Goal: Task Accomplishment & Management: Manage account settings

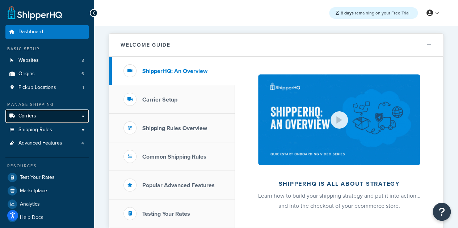
click at [84, 114] on link "Carriers" at bounding box center [46, 116] width 83 height 13
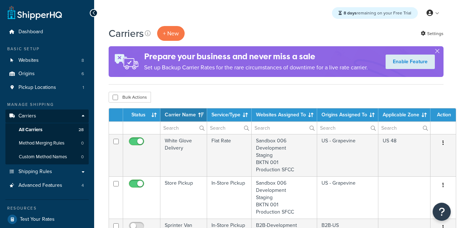
select select "15"
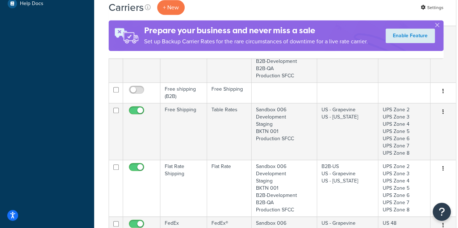
scroll to position [260, 0]
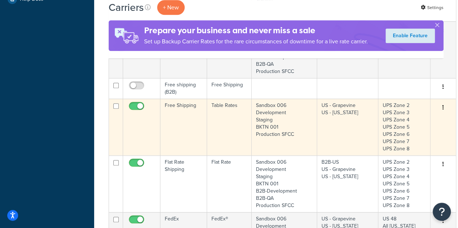
click at [175, 118] on td "Free Shipping" at bounding box center [183, 127] width 47 height 57
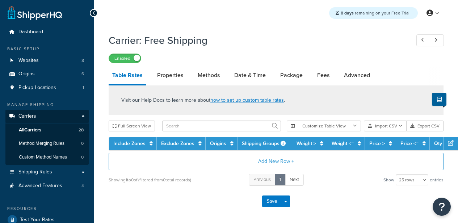
select select "25"
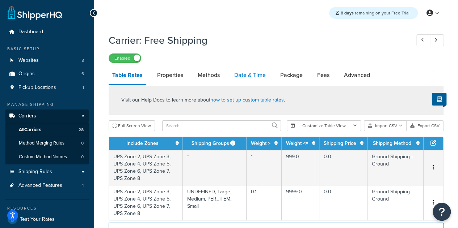
click at [255, 73] on link "Date & Time" at bounding box center [249, 75] width 39 height 17
select select "yMEd"
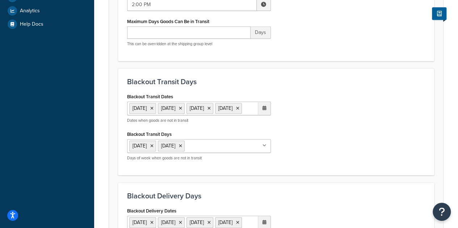
scroll to position [240, 0]
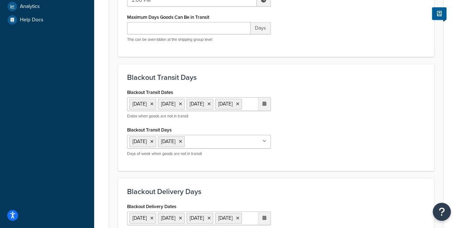
click at [285, 194] on div "Blackout Delivery Days Blackout Delivery Dates 1 Sep 2025 11 Nov 2025 27 Nov 20…" at bounding box center [276, 231] width 316 height 107
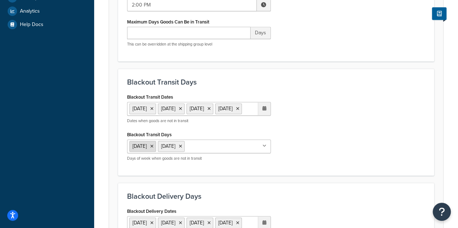
click at [153, 149] on icon at bounding box center [151, 146] width 3 height 4
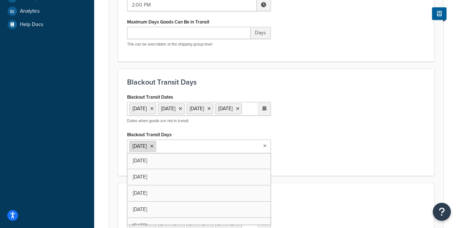
click at [153, 149] on icon at bounding box center [151, 146] width 3 height 4
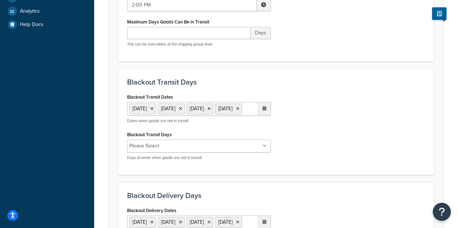
click at [367, 153] on div "Blackout Transit Dates 1 Sep 2025 11 Nov 2025 27 Nov 2025 25 Dec 2025 ‹ Decembe…" at bounding box center [276, 129] width 309 height 74
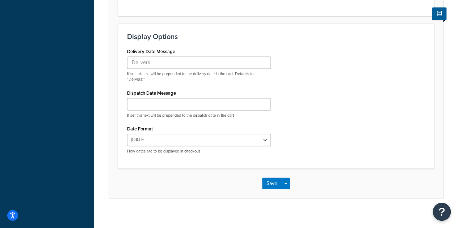
scroll to position [538, 0]
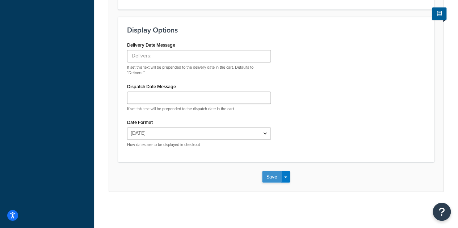
click at [273, 180] on button "Save" at bounding box center [272, 177] width 20 height 12
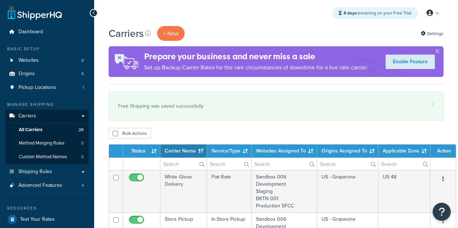
select select "15"
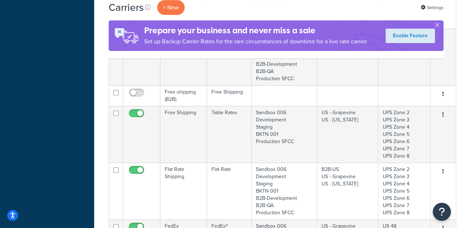
scroll to position [290, 0]
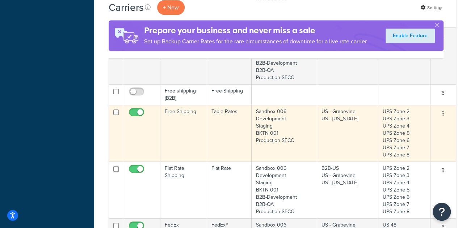
click at [187, 125] on td "Free Shipping" at bounding box center [183, 133] width 47 height 57
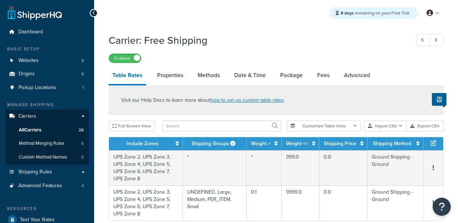
select select "25"
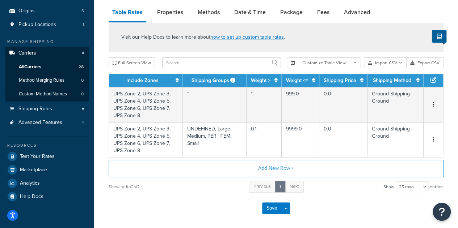
scroll to position [20, 0]
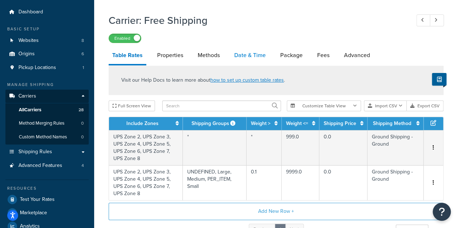
click at [246, 57] on link "Date & Time" at bounding box center [249, 55] width 39 height 17
select select "yMEd"
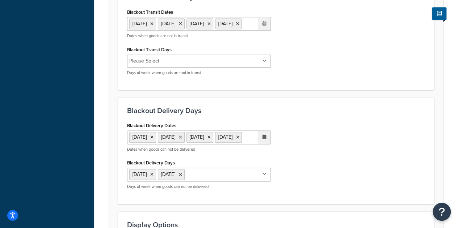
scroll to position [318, 0]
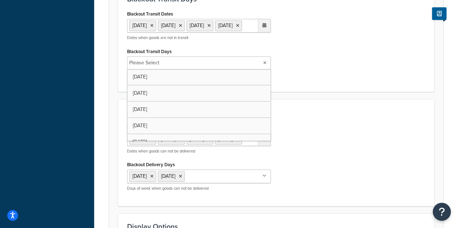
click at [260, 69] on ul "Please Select" at bounding box center [199, 62] width 144 height 13
click at [174, 67] on input "Blackout Transit Days" at bounding box center [190, 63] width 64 height 8
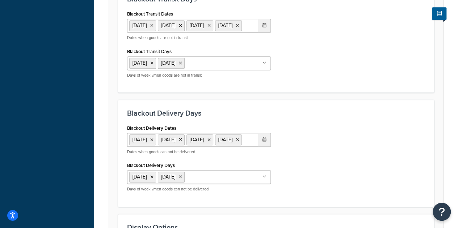
click at [425, 112] on div "Blackout Delivery Days Blackout Delivery Dates [DATE] [DATE] [DATE] [DATE] ‹ [D…" at bounding box center [276, 153] width 316 height 107
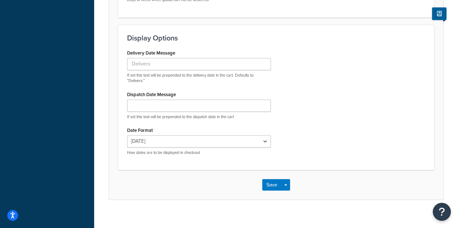
scroll to position [512, 0]
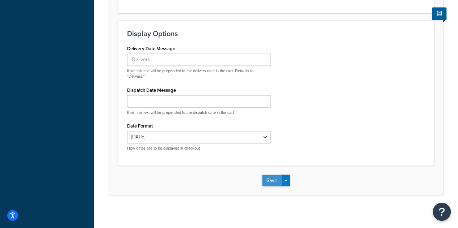
click at [280, 186] on button "Save" at bounding box center [272, 181] width 20 height 12
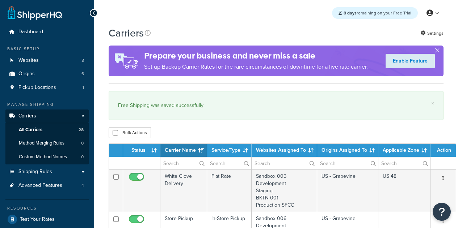
select select "15"
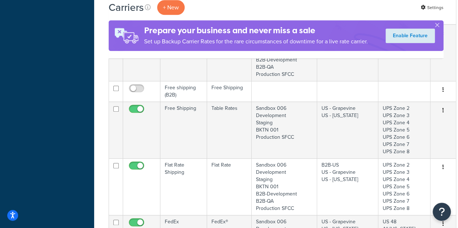
scroll to position [296, 0]
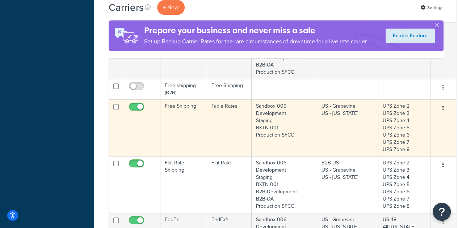
click at [177, 116] on td "Free Shipping" at bounding box center [183, 127] width 47 height 57
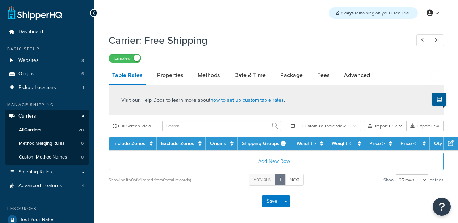
select select "25"
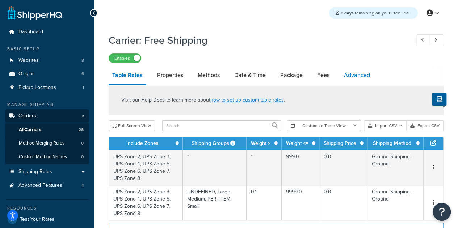
click at [362, 80] on link "Advanced" at bounding box center [356, 75] width 33 height 17
select select "false"
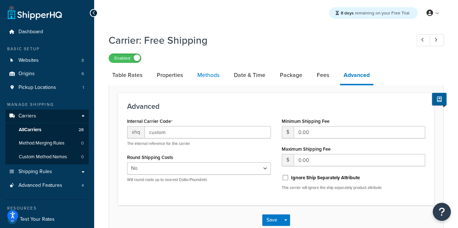
click at [201, 76] on link "Methods" at bounding box center [208, 75] width 29 height 17
select select "25"
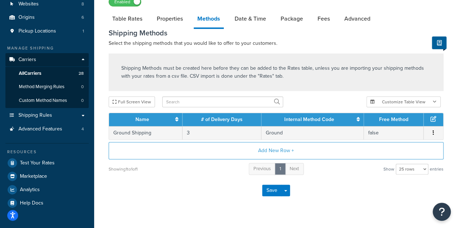
scroll to position [56, 0]
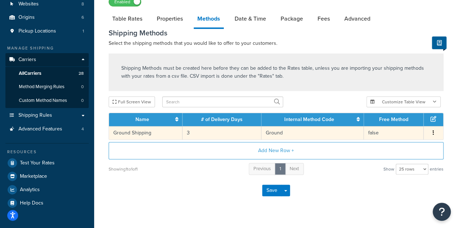
click at [191, 133] on td "3" at bounding box center [221, 132] width 79 height 13
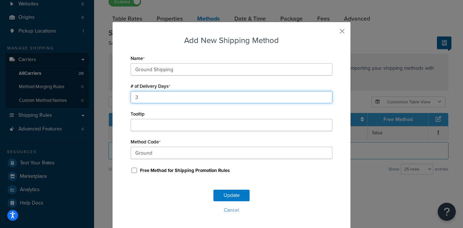
click at [133, 97] on input "3" at bounding box center [232, 97] width 202 height 12
click at [141, 98] on input "3" at bounding box center [232, 97] width 202 height 12
type input "1"
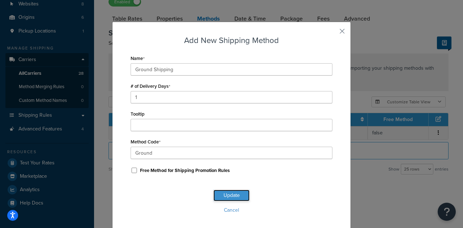
click at [223, 194] on button "Update" at bounding box center [231, 196] width 36 height 12
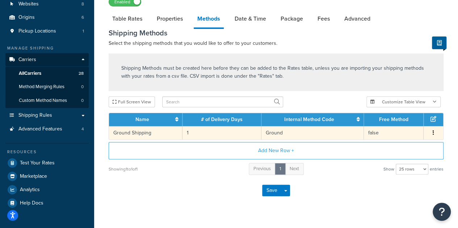
click at [191, 130] on td "1" at bounding box center [221, 132] width 79 height 13
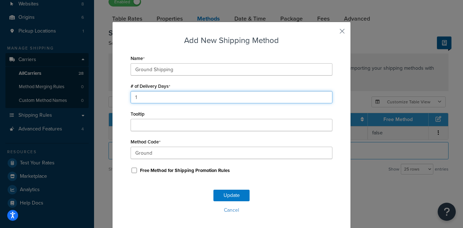
click at [142, 97] on input "1" at bounding box center [232, 97] width 202 height 12
type input "3"
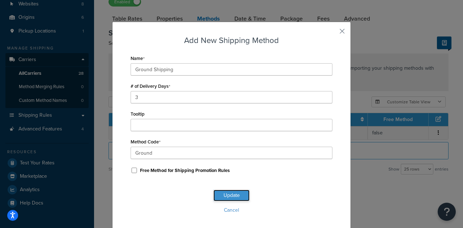
click at [218, 197] on button "Update" at bounding box center [231, 196] width 36 height 12
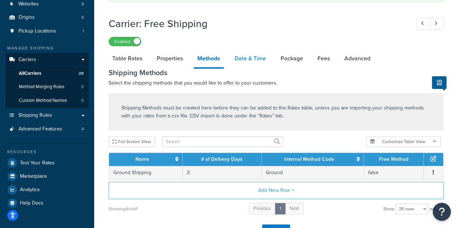
click at [255, 59] on link "Date & Time" at bounding box center [250, 58] width 39 height 17
select select "yMEd"
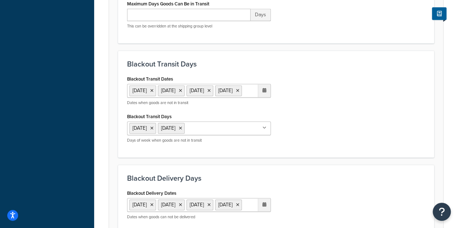
scroll to position [294, 0]
click at [153, 130] on icon at bounding box center [151, 128] width 3 height 4
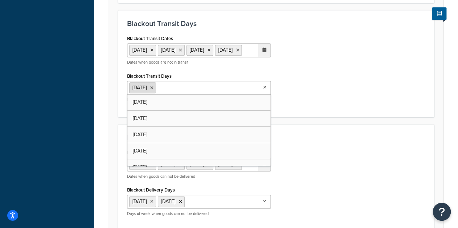
click at [152, 90] on icon at bounding box center [151, 88] width 3 height 4
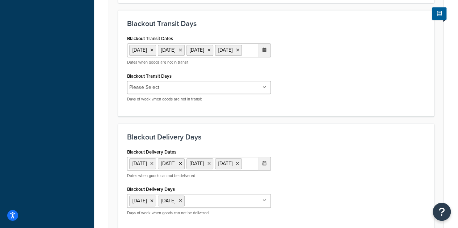
click at [322, 107] on div "Blackout Transit Dates 1 Sep 2025 11 Nov 2025 27 Nov 2025 25 Dec 2025 ‹ Decembe…" at bounding box center [276, 70] width 309 height 74
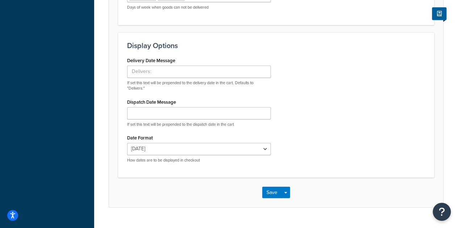
scroll to position [538, 0]
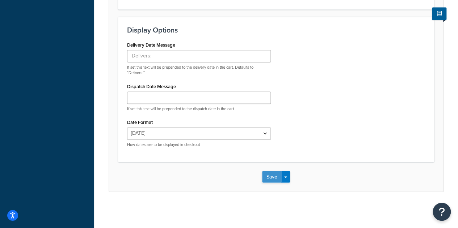
click at [274, 182] on button "Save" at bounding box center [272, 177] width 20 height 12
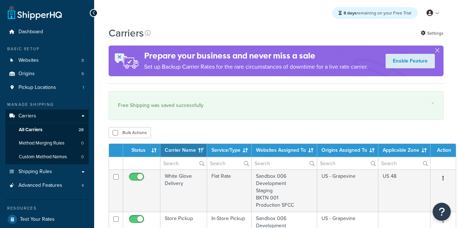
select select "15"
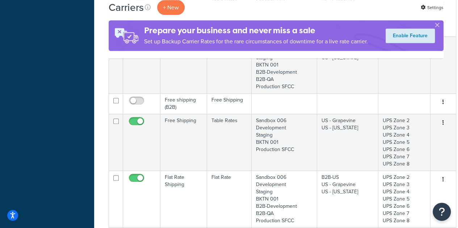
scroll to position [282, 0]
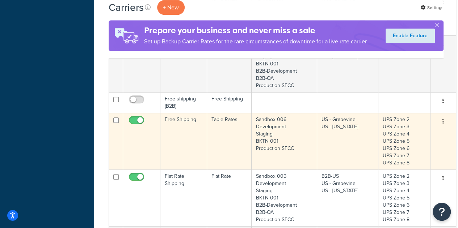
click at [187, 143] on td "Free Shipping" at bounding box center [183, 141] width 47 height 57
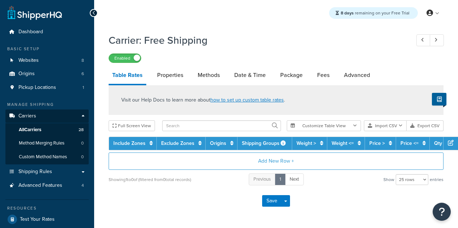
select select "25"
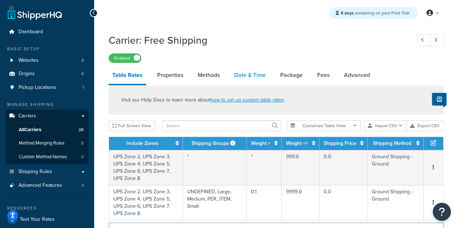
click at [257, 75] on link "Date & Time" at bounding box center [249, 75] width 39 height 17
select select "yMEd"
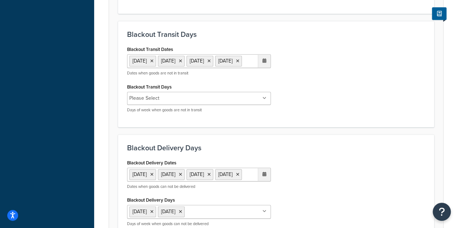
scroll to position [287, 0]
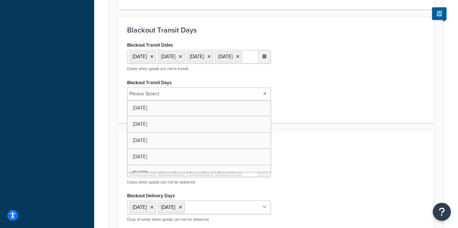
click at [252, 101] on ul "Please Select" at bounding box center [199, 94] width 144 height 13
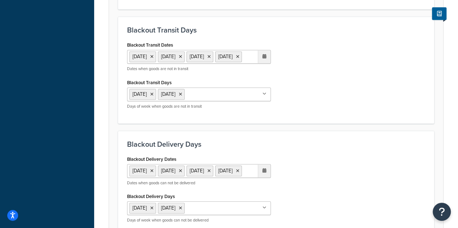
click at [333, 124] on div "Blackout Transit Days Blackout Transit Dates 1 Sep 2025 11 Nov 2025 27 Nov 2025…" at bounding box center [276, 70] width 316 height 107
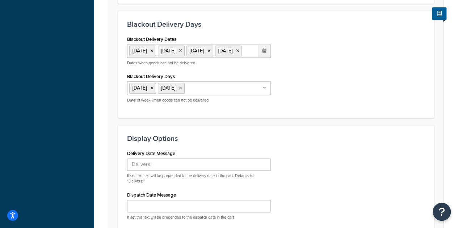
scroll to position [411, 0]
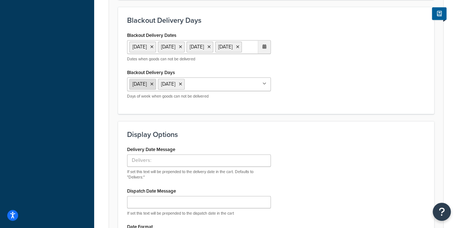
click at [153, 86] on icon at bounding box center [151, 84] width 3 height 4
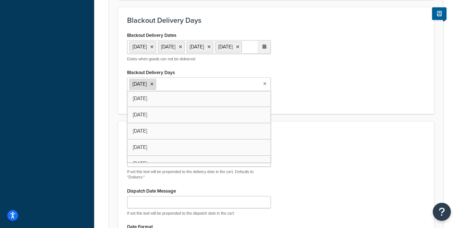
click at [153, 86] on icon at bounding box center [151, 84] width 3 height 4
click at [344, 104] on div "Blackout Delivery Dates 1 Sep 2025 11 Nov 2025 27 Nov 2025 25 Dec 2025 ‹ Decemb…" at bounding box center [276, 67] width 309 height 74
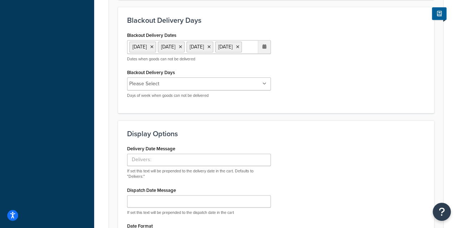
scroll to position [538, 0]
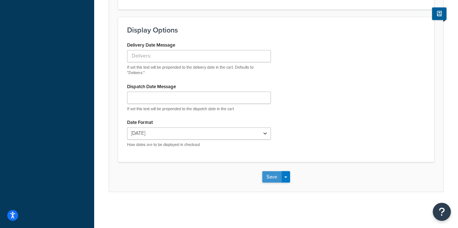
click at [270, 175] on button "Save" at bounding box center [272, 177] width 20 height 12
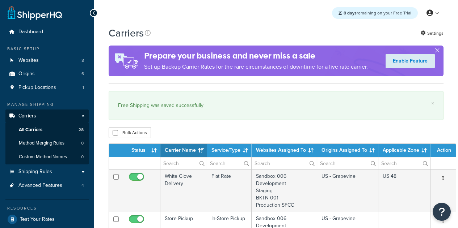
select select "15"
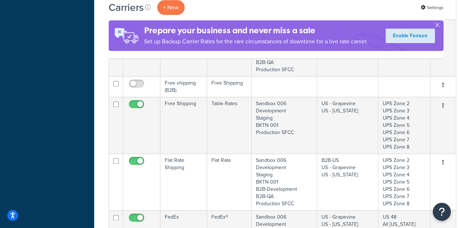
scroll to position [299, 0]
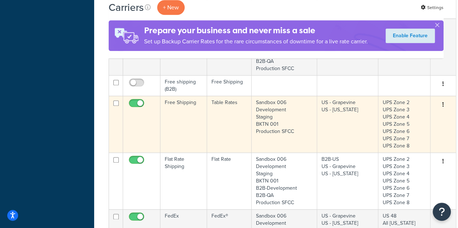
click at [187, 123] on td "Free Shipping" at bounding box center [183, 124] width 47 height 57
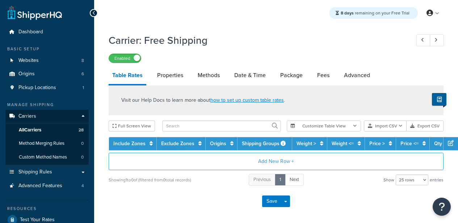
select select "25"
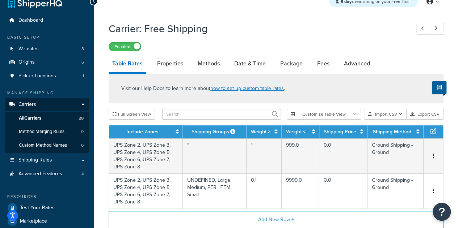
scroll to position [12, 0]
click at [255, 66] on link "Date & Time" at bounding box center [249, 63] width 39 height 17
select select "yMEd"
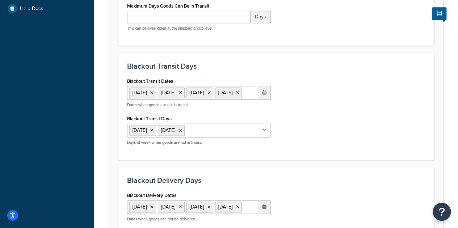
scroll to position [328, 0]
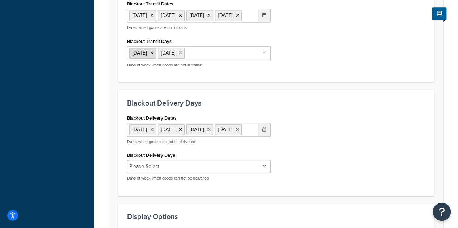
click at [153, 55] on icon at bounding box center [151, 53] width 3 height 4
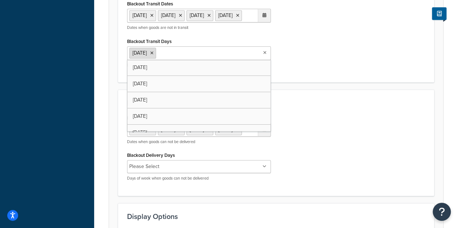
click at [153, 55] on icon at bounding box center [151, 53] width 3 height 4
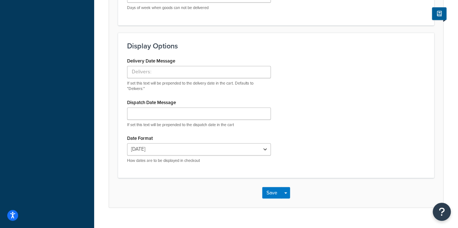
scroll to position [538, 0]
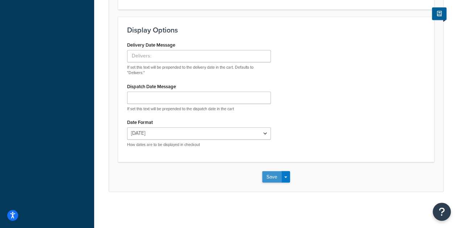
click at [274, 176] on button "Save" at bounding box center [272, 177] width 20 height 12
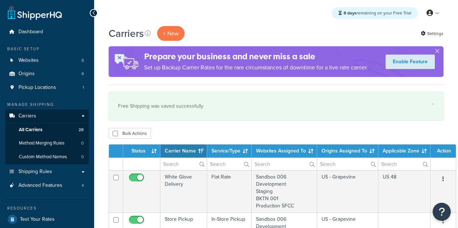
select select "15"
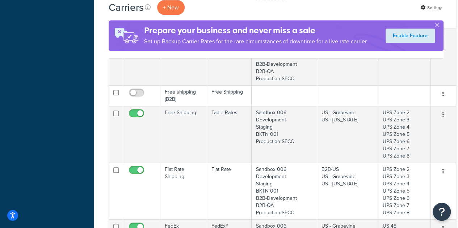
scroll to position [292, 0]
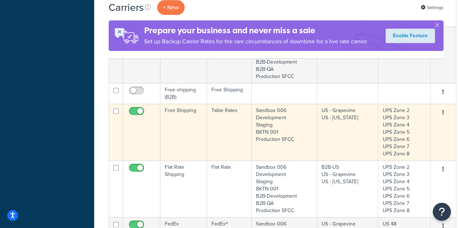
click at [186, 131] on td "Free Shipping" at bounding box center [183, 132] width 47 height 57
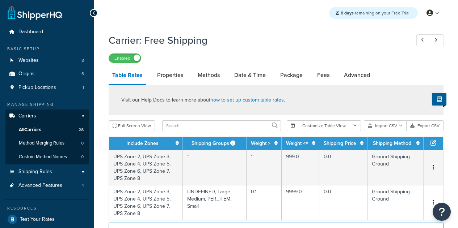
select select "25"
click at [257, 78] on link "Date & Time" at bounding box center [249, 75] width 39 height 17
select select "yMEd"
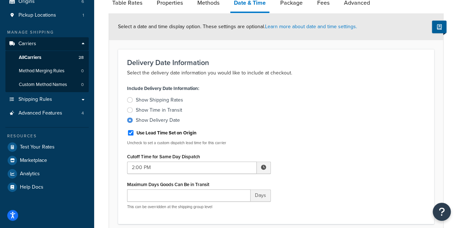
scroll to position [42, 0]
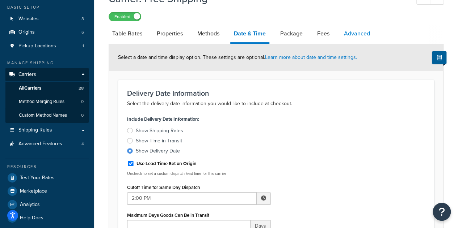
click at [358, 37] on link "Advanced" at bounding box center [356, 33] width 33 height 17
select select "false"
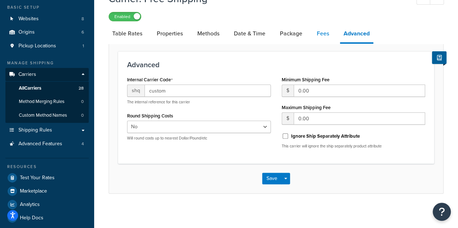
click at [318, 38] on link "Fees" at bounding box center [323, 33] width 20 height 17
select select "AFTER"
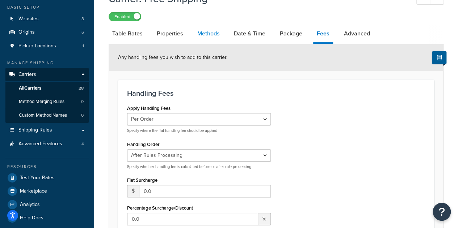
click at [208, 38] on link "Methods" at bounding box center [208, 33] width 29 height 17
select select "25"
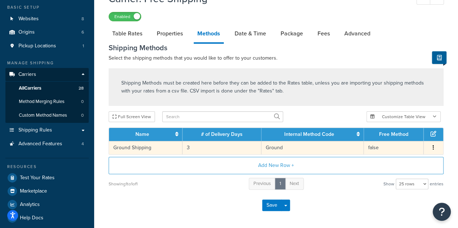
click at [214, 149] on td "3" at bounding box center [221, 147] width 79 height 13
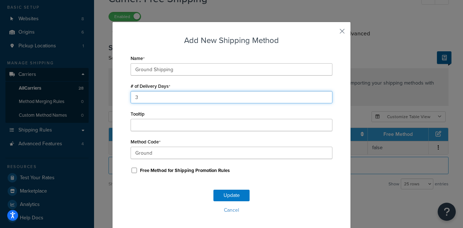
click at [144, 96] on input "3" at bounding box center [232, 97] width 202 height 12
type input "1"
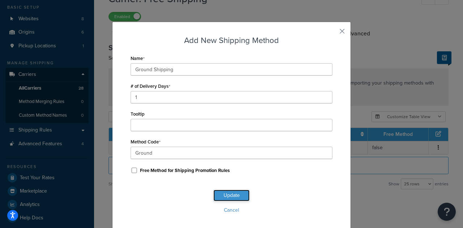
click at [217, 190] on button "Update" at bounding box center [231, 196] width 36 height 12
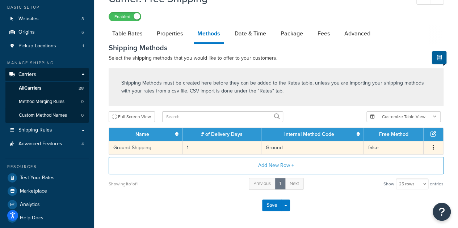
click at [208, 149] on td "1" at bounding box center [221, 147] width 79 height 13
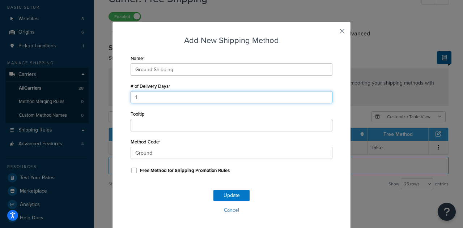
click at [144, 100] on input "1" at bounding box center [232, 97] width 202 height 12
type input "3"
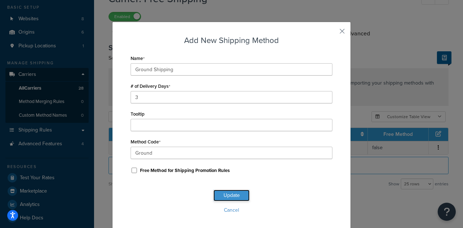
click at [221, 196] on button "Update" at bounding box center [231, 196] width 36 height 12
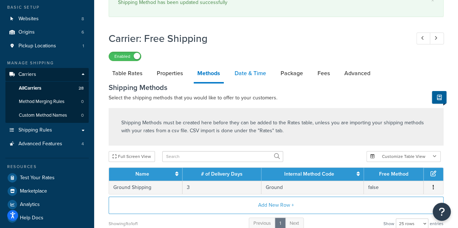
click at [255, 77] on link "Date & Time" at bounding box center [250, 73] width 39 height 17
select select "yMEd"
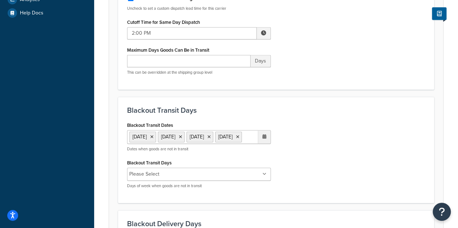
scroll to position [276, 0]
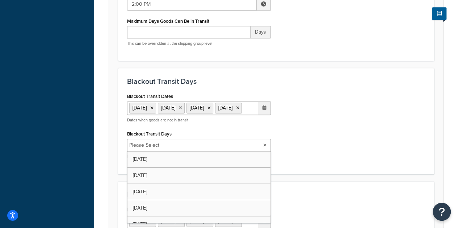
click at [205, 149] on input "Blackout Transit Days" at bounding box center [193, 145] width 64 height 8
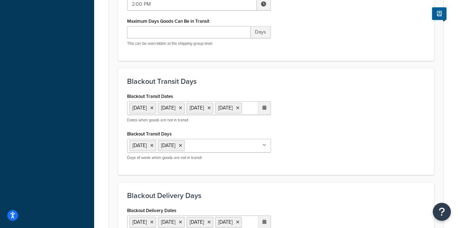
click at [373, 142] on div "Blackout Transit Dates 1 Sep 2025 11 Nov 2025 27 Nov 2025 25 Dec 2025 ‹ Decembe…" at bounding box center [276, 128] width 309 height 75
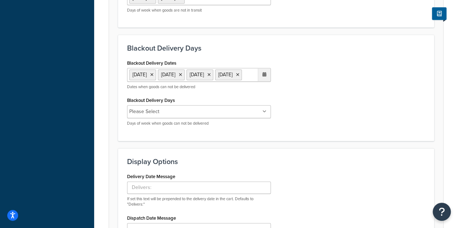
scroll to position [388, 0]
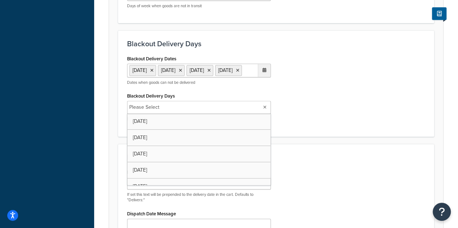
click at [199, 114] on ul "Please Select" at bounding box center [199, 107] width 144 height 13
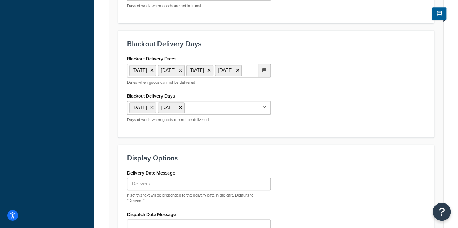
click at [370, 137] on div "Blackout Delivery Days Blackout Delivery Dates 1 Sep 2025 11 Nov 2025 27 Nov 20…" at bounding box center [276, 83] width 316 height 107
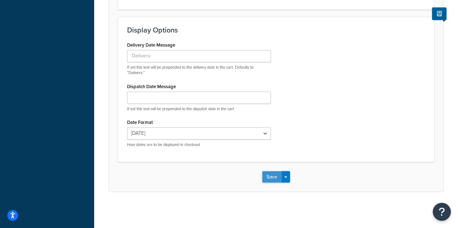
click at [276, 176] on button "Save" at bounding box center [272, 177] width 20 height 12
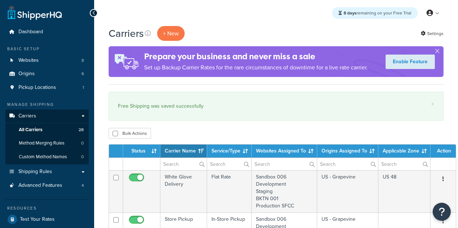
select select "15"
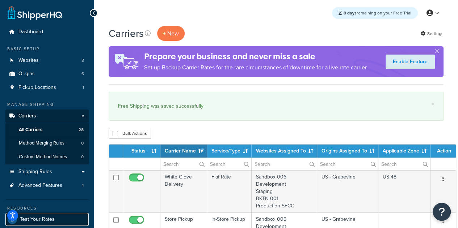
click at [39, 219] on span "Test Your Rates" at bounding box center [37, 220] width 35 height 6
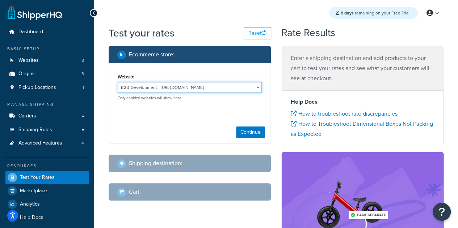
click at [208, 88] on select "B2B-Development - [URL][DOMAIN_NAME] B2B-QA - [URL][DOMAIN_NAME] BKTN 001 - [UR…" at bounding box center [190, 87] width 144 height 11
select select "1b4477f2850656d4e3789d10650a3246"
click at [118, 82] on select "B2B-Development - [URL][DOMAIN_NAME] B2B-QA - [URL][DOMAIN_NAME] BKTN 001 - [UR…" at bounding box center [190, 87] width 144 height 11
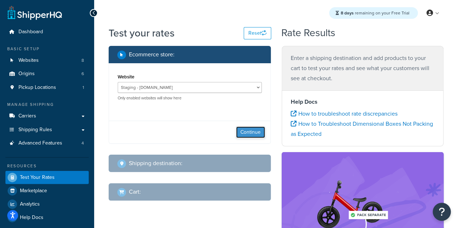
click at [255, 128] on button "Continue" at bounding box center [250, 133] width 29 height 12
select select "[GEOGRAPHIC_DATA]"
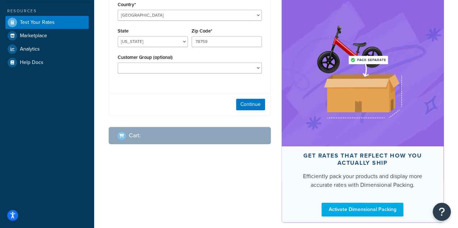
scroll to position [167, 0]
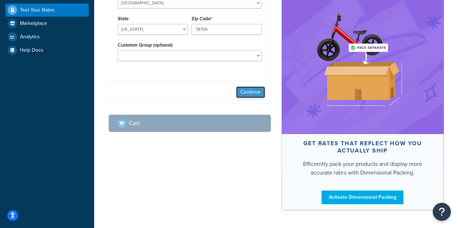
click at [250, 98] on button "Continue" at bounding box center [250, 92] width 29 height 12
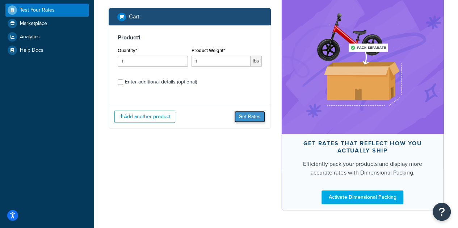
click at [243, 123] on button "Get Rates" at bounding box center [249, 117] width 31 height 12
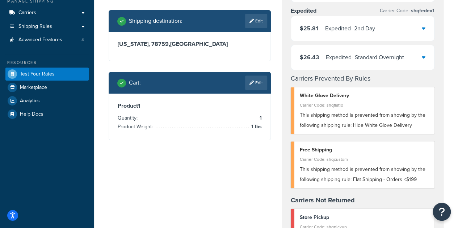
scroll to position [118, 0]
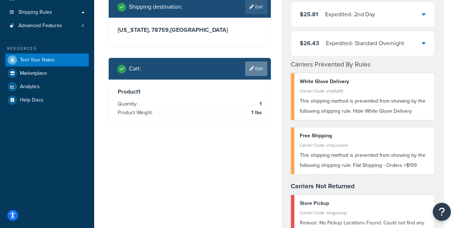
click at [249, 76] on link "Edit" at bounding box center [256, 68] width 22 height 14
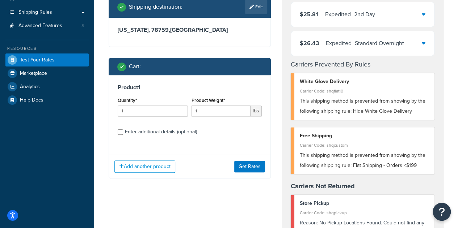
click at [118, 137] on div "Enter additional details (optional)" at bounding box center [190, 132] width 144 height 12
click at [119, 135] on input "Enter additional details (optional)" at bounding box center [120, 131] width 5 height 5
checkbox input "true"
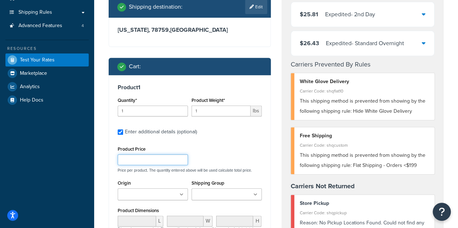
click at [157, 165] on input "Product Price" at bounding box center [153, 159] width 70 height 11
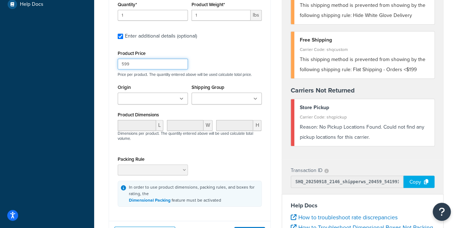
scroll to position [213, 0]
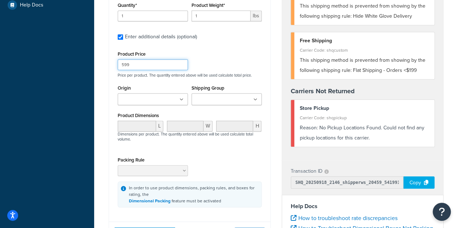
type input "599"
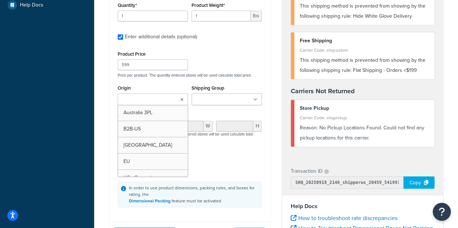
click at [177, 105] on ul at bounding box center [153, 99] width 70 height 12
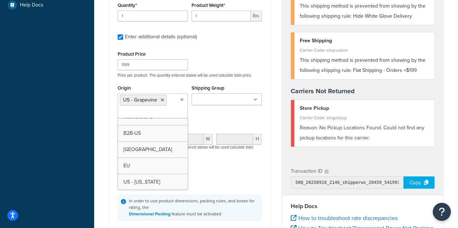
scroll to position [412, 0]
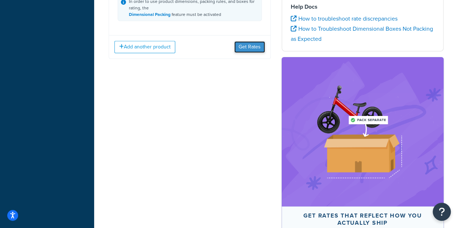
click at [244, 52] on button "Get Rates" at bounding box center [249, 47] width 31 height 12
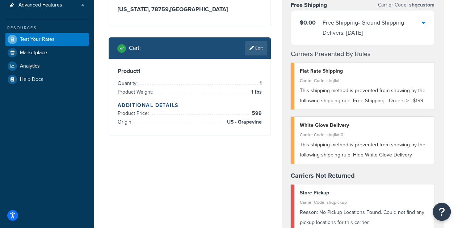
scroll to position [134, 0]
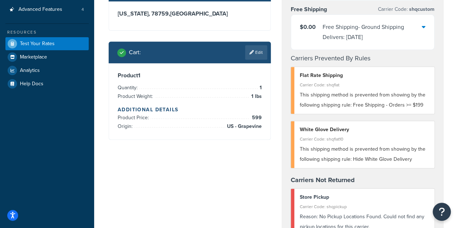
click at [268, 133] on div "Product 1 Quantity: 1 Product Weight: 1 lbs Additional Details Product Price: 5…" at bounding box center [189, 101] width 161 height 76
click at [258, 60] on link "Edit" at bounding box center [256, 52] width 22 height 14
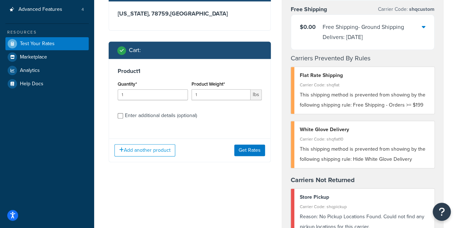
click at [130, 121] on div "Enter additional details (optional)" at bounding box center [161, 116] width 72 height 10
click at [123, 119] on input "Enter additional details (optional)" at bounding box center [120, 115] width 5 height 5
checkbox input "true"
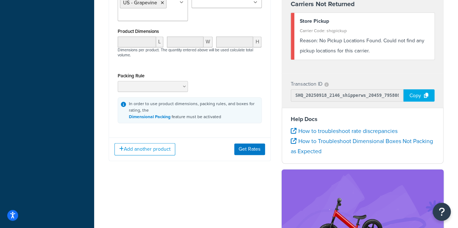
scroll to position [326, 0]
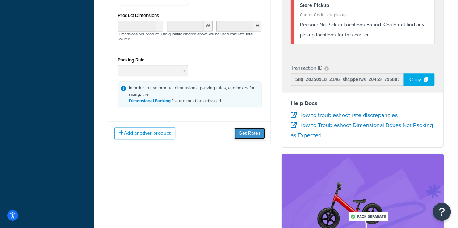
click at [251, 139] on button "Get Rates" at bounding box center [249, 134] width 31 height 12
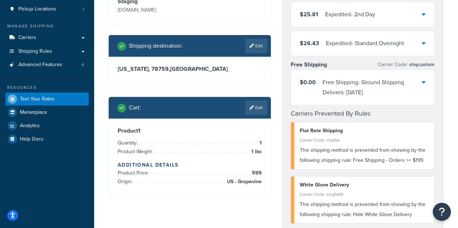
scroll to position [76, 0]
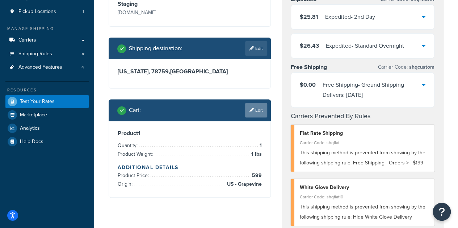
click at [257, 118] on link "Edit" at bounding box center [256, 110] width 22 height 14
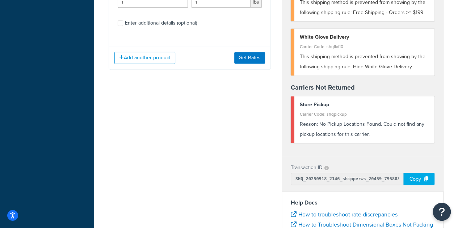
scroll to position [228, 0]
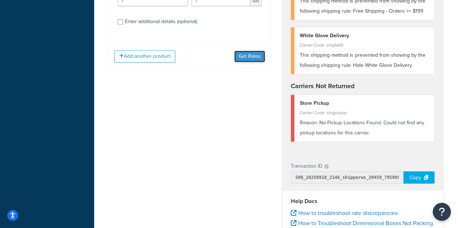
click at [255, 62] on button "Get Rates" at bounding box center [249, 57] width 31 height 12
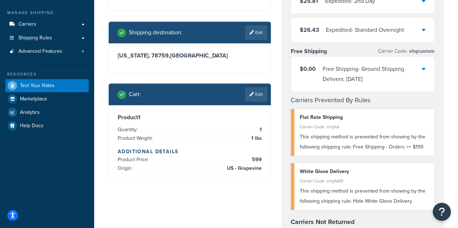
scroll to position [91, 0]
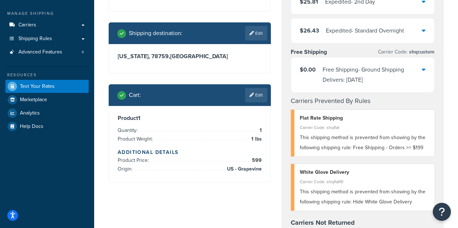
click at [425, 70] on div "$0.00 Free Shipping - Ground Shipping Delivers: Thu, 9/25/2025" at bounding box center [362, 75] width 143 height 35
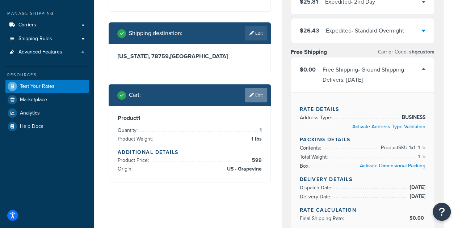
click at [260, 102] on link "Edit" at bounding box center [256, 95] width 22 height 14
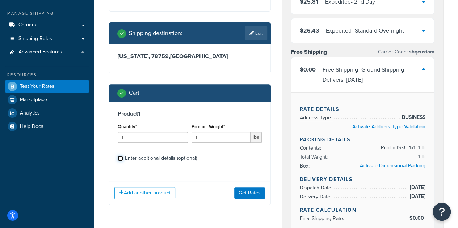
click at [120, 161] on input "Enter additional details (optional)" at bounding box center [120, 158] width 5 height 5
checkbox input "true"
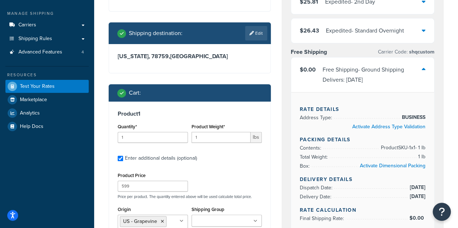
click at [187, 180] on div "Product Price 599" at bounding box center [153, 181] width 70 height 21
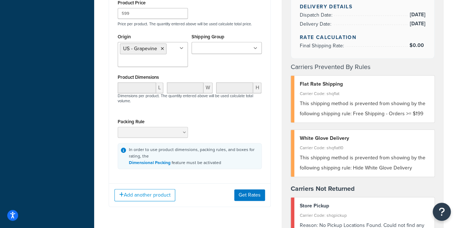
scroll to position [265, 0]
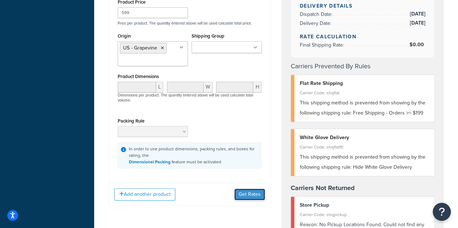
click at [241, 200] on button "Get Rates" at bounding box center [249, 195] width 31 height 12
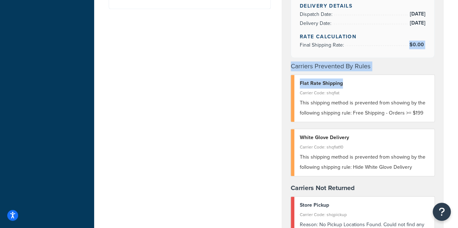
drag, startPoint x: 456, startPoint y: 80, endPoint x: 460, endPoint y: 47, distance: 32.8
click at [457, 48] on html "Accessibility Screen-Reader Guide, Feedback, and Issue Reporting | New window S…" at bounding box center [229, 178] width 458 height 887
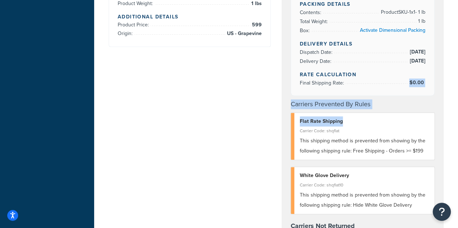
scroll to position [213, 0]
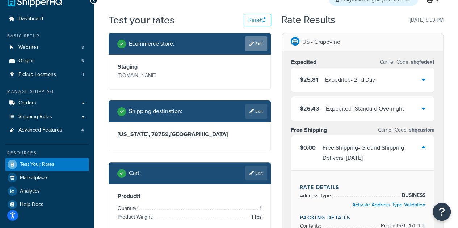
click at [250, 47] on link "Edit" at bounding box center [256, 44] width 22 height 14
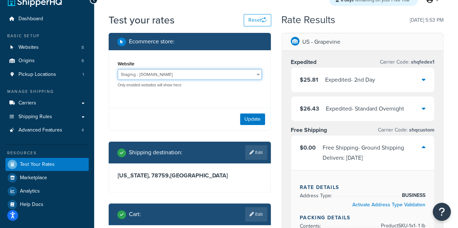
click at [207, 72] on select "B2B-Development - https://solobrands--dev1.sandbox.my.salesforce.com/ B2B-QA - …" at bounding box center [190, 74] width 144 height 11
select select "e4235a512fd3950ab03eef853319cac5"
click at [118, 69] on select "B2B-Development - https://solobrands--dev1.sandbox.my.salesforce.com/ B2B-QA - …" at bounding box center [190, 74] width 144 height 11
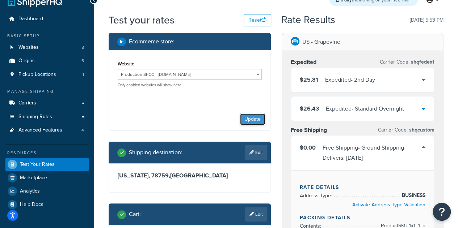
click at [248, 118] on button "Update" at bounding box center [252, 120] width 25 height 12
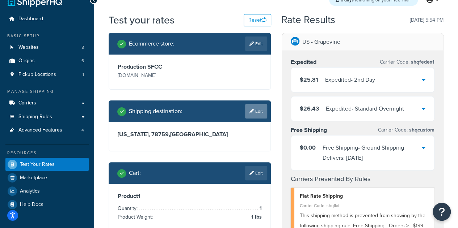
click at [261, 119] on link "Edit" at bounding box center [256, 111] width 22 height 14
select select "TX"
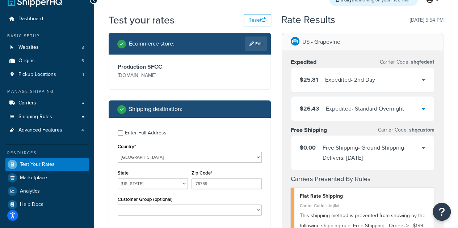
click at [225, 149] on div "Enter Full Address Country* United States United Kingdom Afghanistan Åland Isla…" at bounding box center [189, 174] width 161 height 112
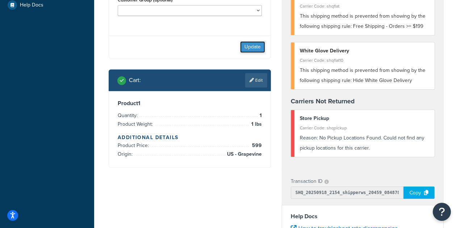
click at [250, 52] on button "Update" at bounding box center [252, 47] width 25 height 12
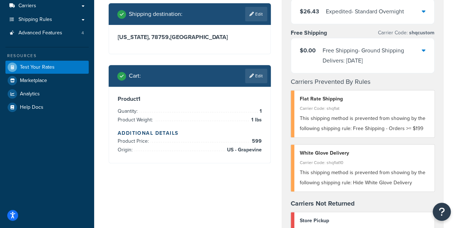
scroll to position [116, 0]
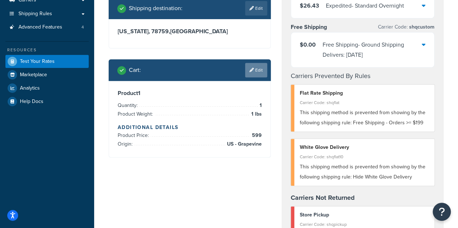
click at [252, 77] on link "Edit" at bounding box center [256, 70] width 22 height 14
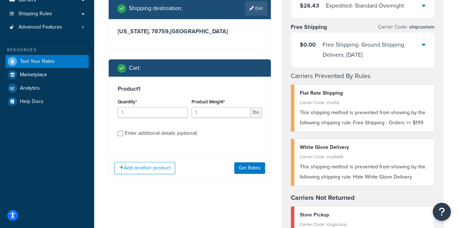
click at [128, 139] on div "Enter additional details (optional)" at bounding box center [161, 133] width 72 height 10
click at [123, 136] on input "Enter additional details (optional)" at bounding box center [120, 133] width 5 height 5
checkbox input "true"
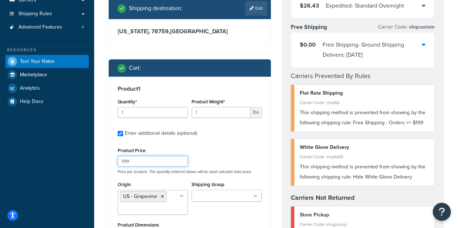
click at [133, 167] on input "599" at bounding box center [153, 161] width 70 height 11
type input "5"
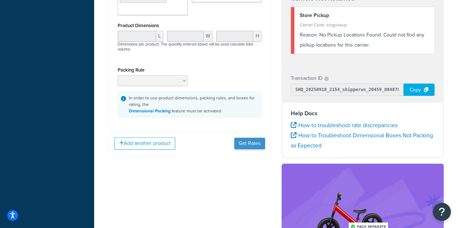
type input "600"
click at [245, 149] on button "Get Rates" at bounding box center [249, 144] width 31 height 12
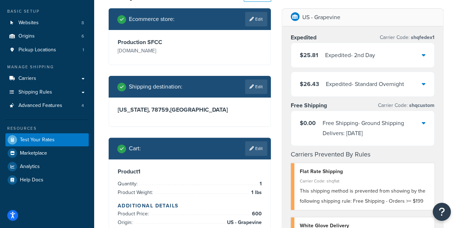
scroll to position [37, 0]
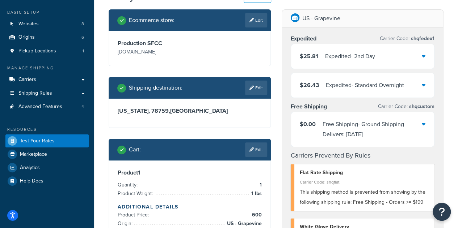
click at [426, 126] on div "$0.00 Free Shipping - Ground Shipping Delivers: Thu, 9/25/2025" at bounding box center [362, 129] width 143 height 35
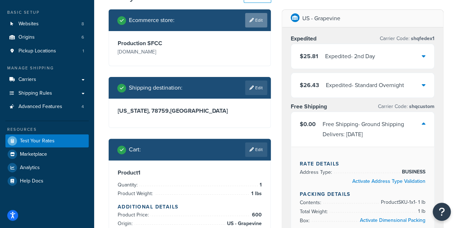
click at [255, 23] on link "Edit" at bounding box center [256, 20] width 22 height 14
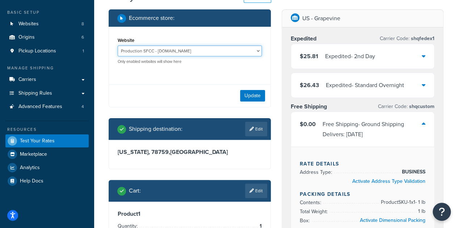
click at [189, 49] on select "B2B-Development - https://solobrands--dev1.sandbox.my.salesforce.com/ B2B-QA - …" at bounding box center [190, 51] width 144 height 11
select select "1b4477f2850656d4e3789d10650a3246"
click at [118, 46] on select "B2B-Development - https://solobrands--dev1.sandbox.my.salesforce.com/ B2B-QA - …" at bounding box center [190, 51] width 144 height 11
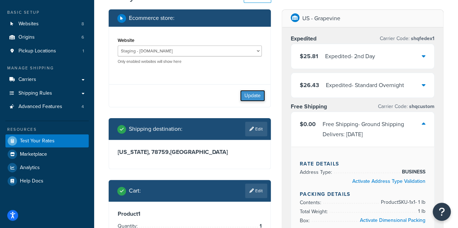
click at [255, 99] on button "Update" at bounding box center [252, 96] width 25 height 12
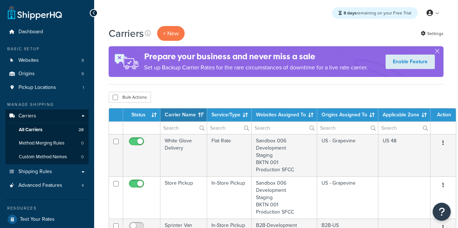
select select "15"
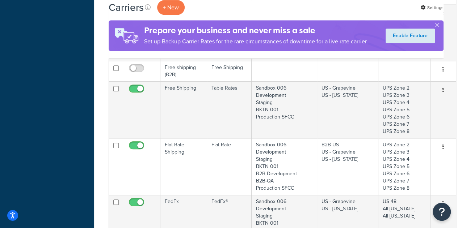
scroll to position [277, 0]
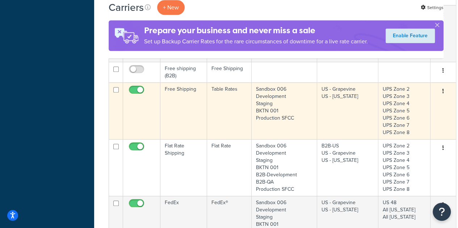
click at [180, 101] on td "Free Shipping" at bounding box center [183, 110] width 47 height 57
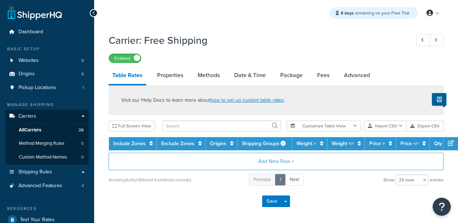
select select "25"
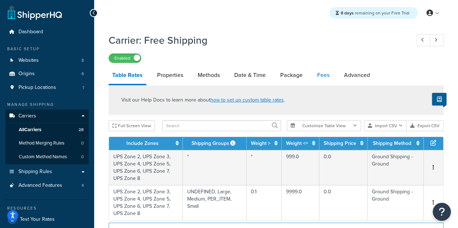
click at [328, 78] on link "Fees" at bounding box center [323, 75] width 20 height 17
select select "AFTER"
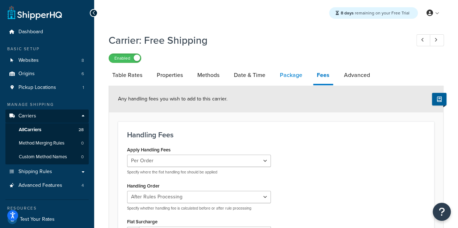
click at [292, 75] on link "Package" at bounding box center [291, 75] width 30 height 17
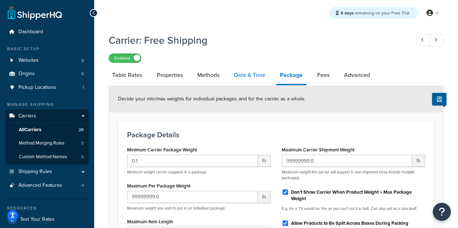
click at [261, 77] on link "Date & Time" at bounding box center [249, 75] width 39 height 17
select select "yMEd"
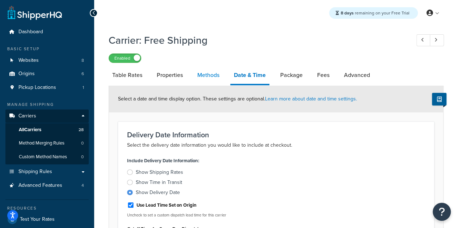
click at [220, 77] on link "Methods" at bounding box center [208, 75] width 29 height 17
select select "25"
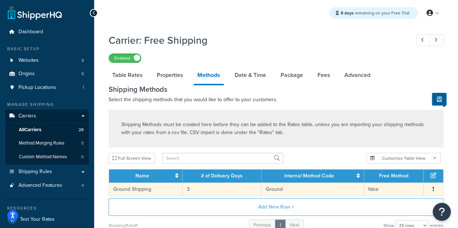
click at [221, 194] on td "3" at bounding box center [221, 189] width 79 height 13
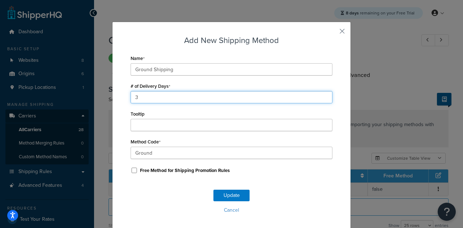
click at [151, 94] on input "3" at bounding box center [232, 97] width 202 height 12
type input "1"
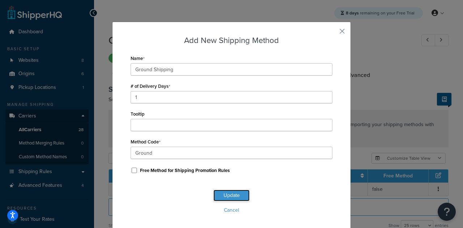
click at [235, 197] on button "Update" at bounding box center [231, 196] width 36 height 12
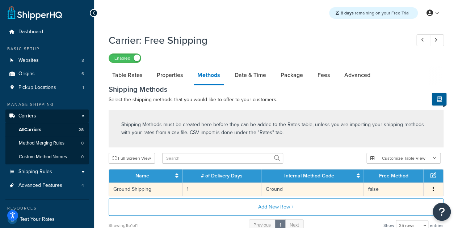
click at [239, 186] on td "1" at bounding box center [221, 189] width 79 height 13
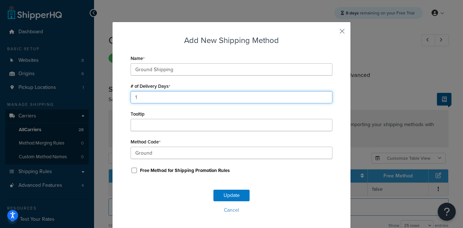
click at [146, 96] on input "1" at bounding box center [232, 97] width 202 height 12
type input "3"
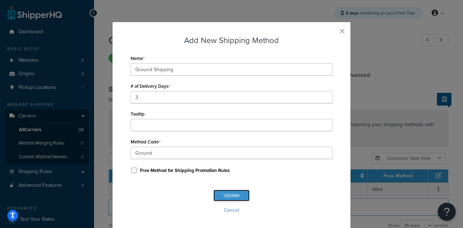
click at [228, 195] on button "Update" at bounding box center [231, 196] width 36 height 12
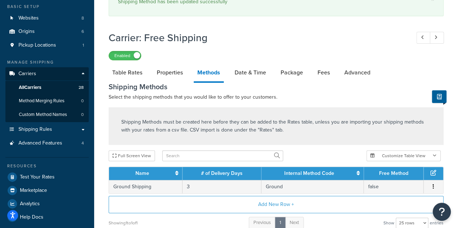
scroll to position [44, 0]
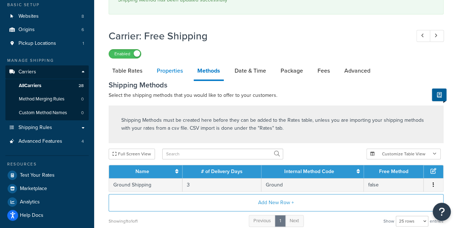
click at [178, 67] on link "Properties" at bounding box center [169, 70] width 33 height 17
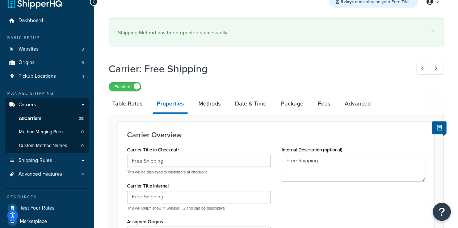
scroll to position [10, 0]
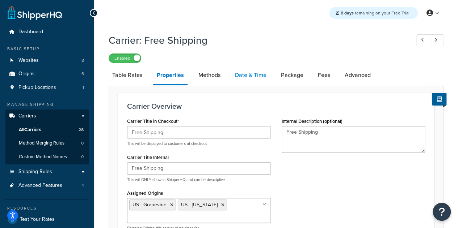
click at [245, 75] on link "Date & Time" at bounding box center [250, 75] width 39 height 17
select select "yMEd"
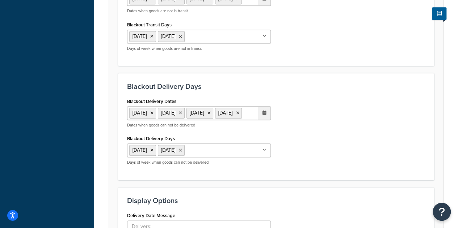
scroll to position [343, 0]
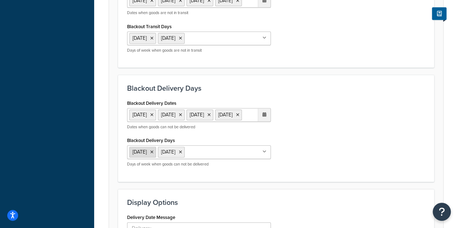
click at [153, 154] on icon at bounding box center [151, 152] width 3 height 4
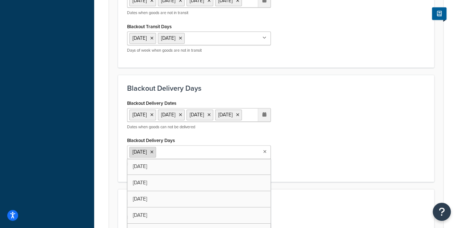
click at [153, 154] on icon at bounding box center [151, 152] width 3 height 4
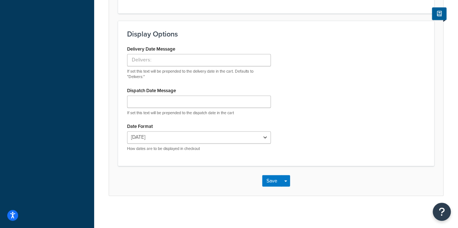
scroll to position [538, 0]
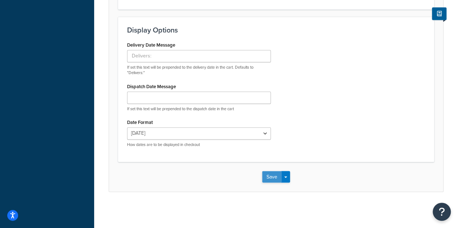
click at [269, 177] on button "Save" at bounding box center [272, 177] width 20 height 12
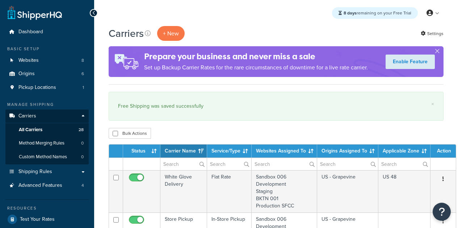
select select "15"
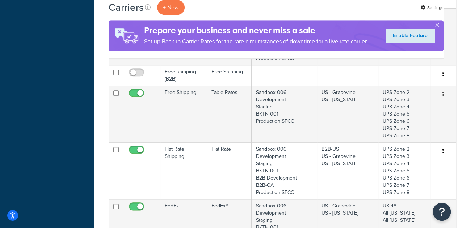
scroll to position [312, 0]
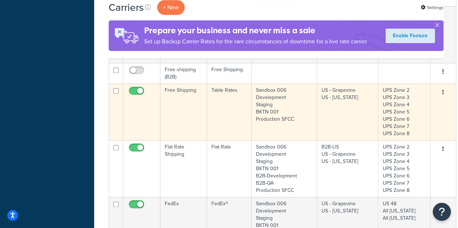
click at [181, 115] on td "Free Shipping" at bounding box center [183, 112] width 47 height 57
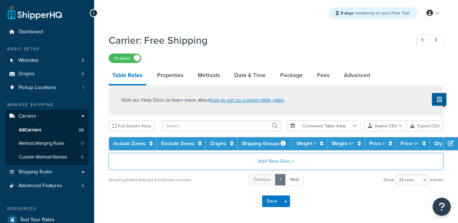
select select "25"
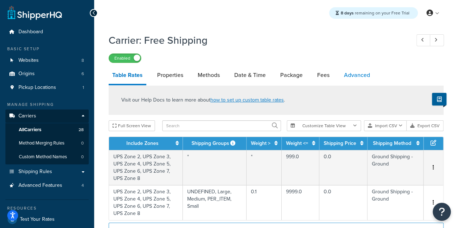
click at [355, 80] on link "Advanced" at bounding box center [356, 75] width 33 height 17
select select "false"
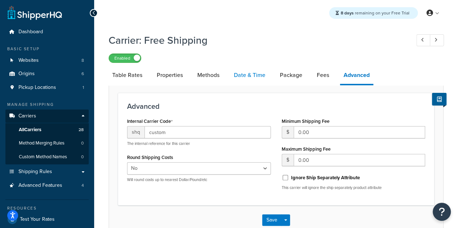
click at [241, 77] on link "Date & Time" at bounding box center [249, 75] width 39 height 17
select select "yMEd"
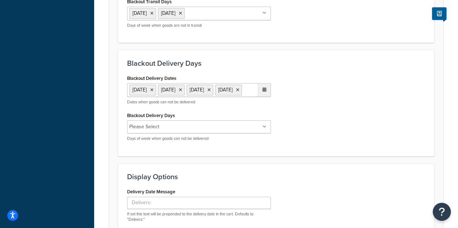
scroll to position [367, 0]
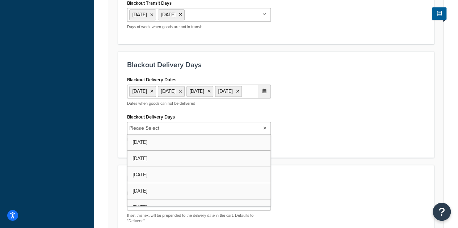
click at [166, 132] on input "Blackout Delivery Days" at bounding box center [193, 128] width 64 height 8
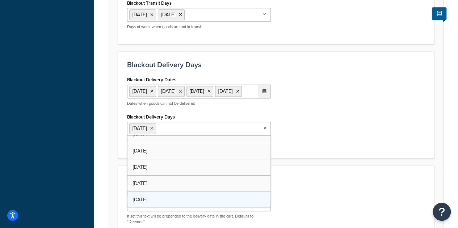
scroll to position [9, 0]
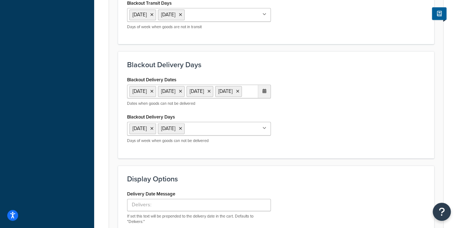
click at [367, 149] on div "Blackout Delivery Dates 1 Sep 2025 11 Nov 2025 27 Nov 2025 25 Dec 2025 ‹ Decemb…" at bounding box center [276, 112] width 309 height 75
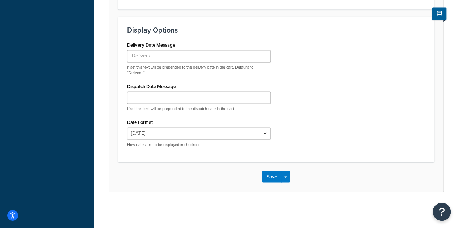
scroll to position [539, 0]
click at [273, 176] on button "Save" at bounding box center [272, 177] width 20 height 12
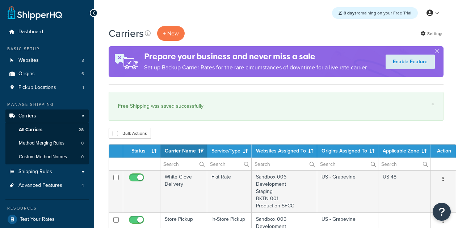
select select "15"
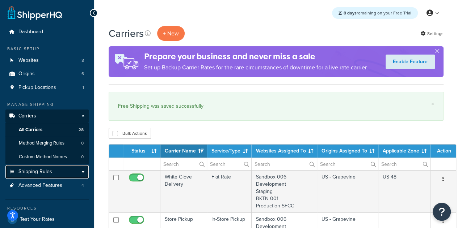
click at [83, 174] on link "Shipping Rules" at bounding box center [46, 171] width 83 height 13
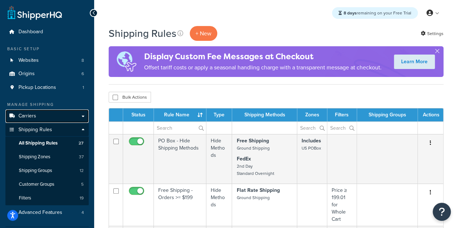
click at [84, 115] on link "Carriers" at bounding box center [46, 116] width 83 height 13
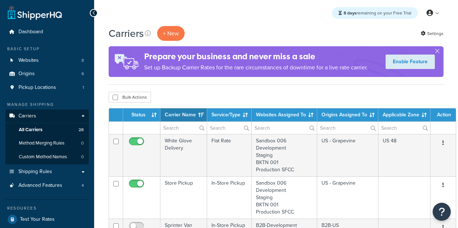
select select "15"
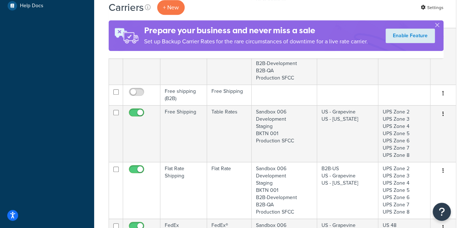
scroll to position [260, 0]
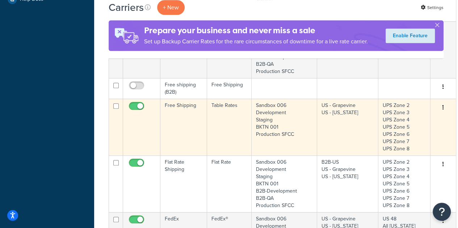
click at [443, 107] on button "button" at bounding box center [443, 108] width 10 height 12
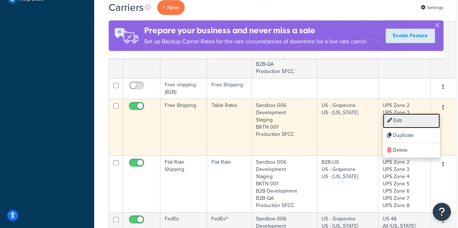
click at [417, 118] on link "Edit" at bounding box center [410, 121] width 57 height 15
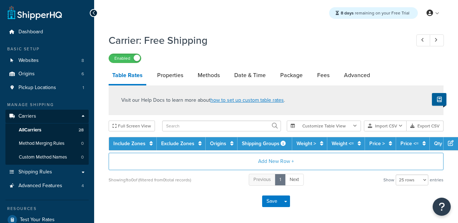
select select "25"
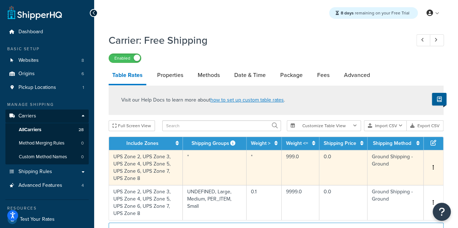
click at [392, 160] on td "Ground Shipping - Ground" at bounding box center [395, 167] width 56 height 35
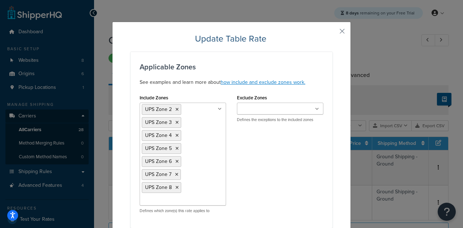
click at [299, 181] on div "Include Zones UPS Zone 2 UPS Zone 3 UPS Zone 4 UPS Zone 5 UPS Zone 6 UPS Zone 7…" at bounding box center [231, 156] width 195 height 127
click at [332, 33] on button "button" at bounding box center [332, 34] width 2 height 2
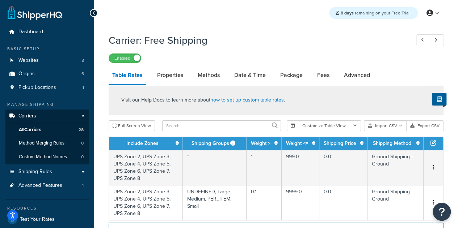
click at [378, 99] on div "Visit our Help Docs to learn more about how to set up custom table rates ." at bounding box center [276, 100] width 335 height 30
click at [242, 80] on link "Date & Time" at bounding box center [249, 75] width 39 height 17
select select "yMEd"
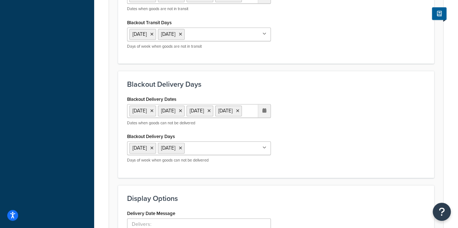
scroll to position [334, 0]
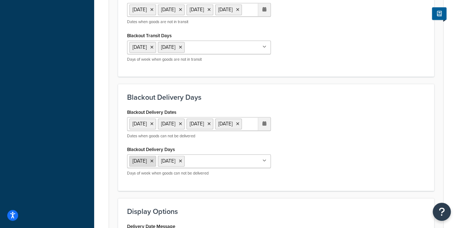
click at [153, 163] on icon at bounding box center [151, 161] width 3 height 4
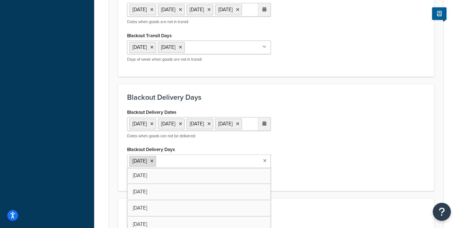
click at [153, 163] on icon at bounding box center [151, 161] width 3 height 4
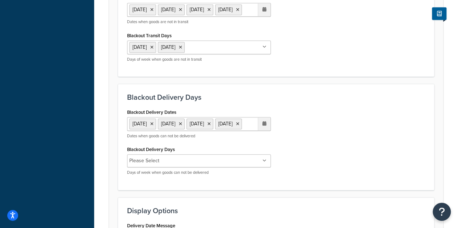
click at [277, 174] on div "Blackout Delivery Dates 1 Sep 2025 11 Nov 2025 27 Nov 2025 25 Dec 2025 ‹ Decemb…" at bounding box center [276, 144] width 309 height 74
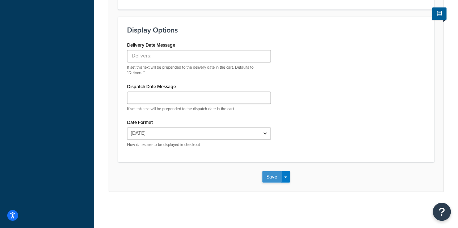
click at [271, 177] on button "Save" at bounding box center [272, 177] width 20 height 12
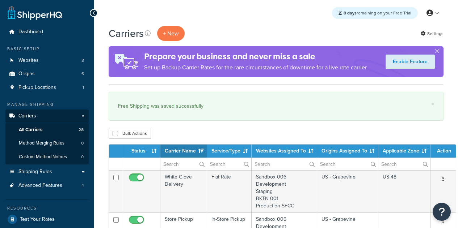
select select "15"
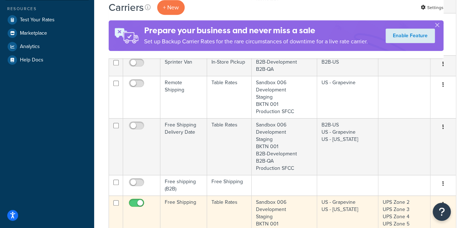
click at [190, 212] on td "Free Shipping" at bounding box center [183, 224] width 47 height 57
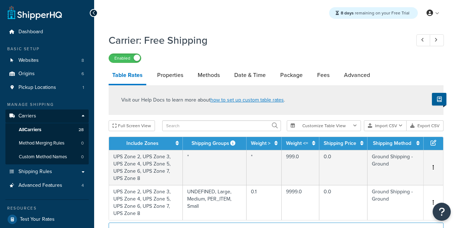
select select "25"
click at [241, 76] on link "Date & Time" at bounding box center [249, 75] width 39 height 17
select select "yMEd"
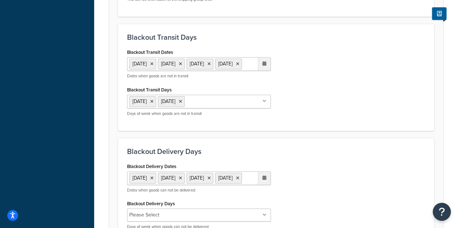
scroll to position [278, 0]
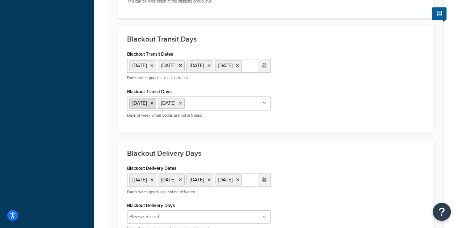
click at [153, 106] on icon at bounding box center [151, 103] width 3 height 4
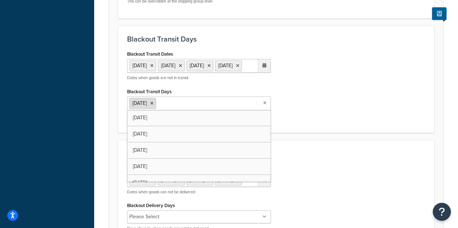
click at [153, 106] on icon at bounding box center [151, 103] width 3 height 4
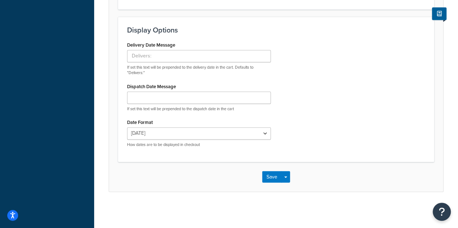
scroll to position [538, 0]
click at [271, 175] on button "Save" at bounding box center [272, 177] width 20 height 12
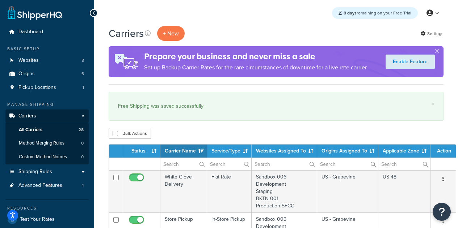
select select "15"
